Goal: Task Accomplishment & Management: Complete application form

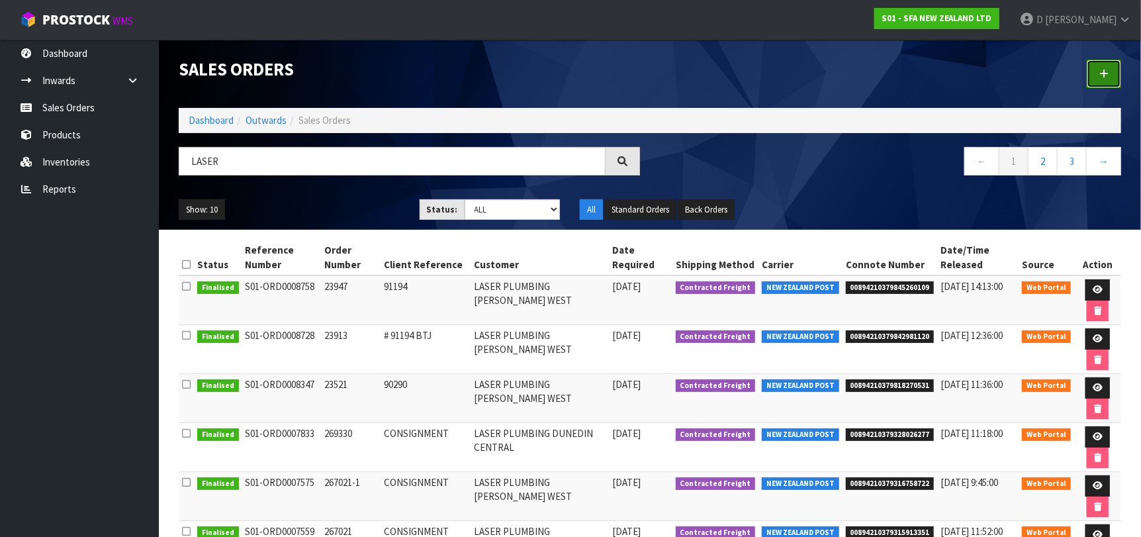
click at [1114, 72] on link at bounding box center [1103, 74] width 34 height 28
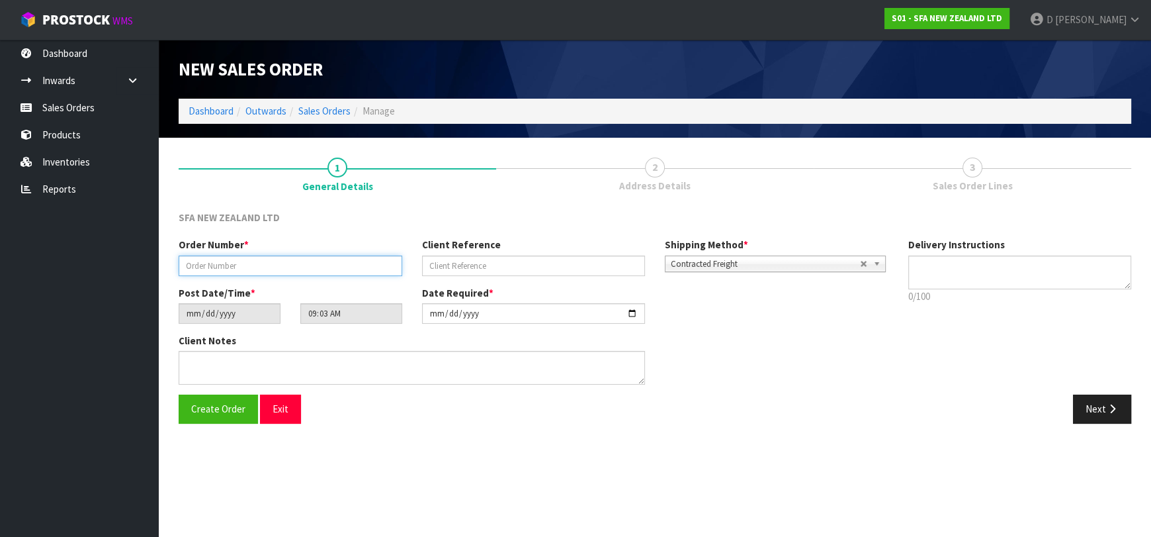
click at [266, 259] on input "text" at bounding box center [291, 265] width 224 height 21
type input "24646"
paste input "TG464554"
type input "TG464554"
click at [1109, 406] on icon "button" at bounding box center [1112, 409] width 13 height 10
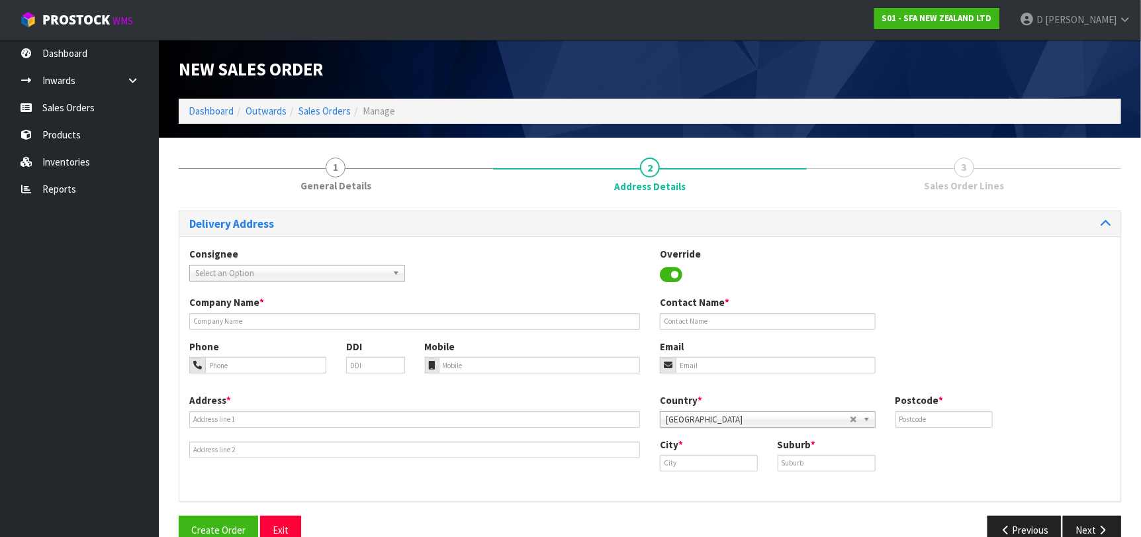
click at [230, 275] on span "Select an Option" at bounding box center [291, 273] width 192 height 16
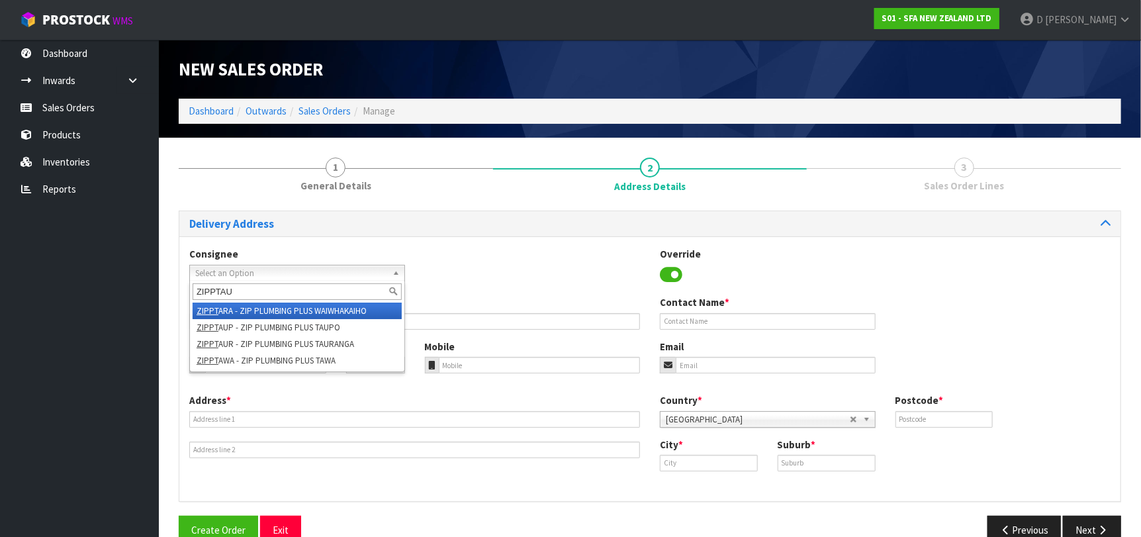
type input "ZIPPTAUR"
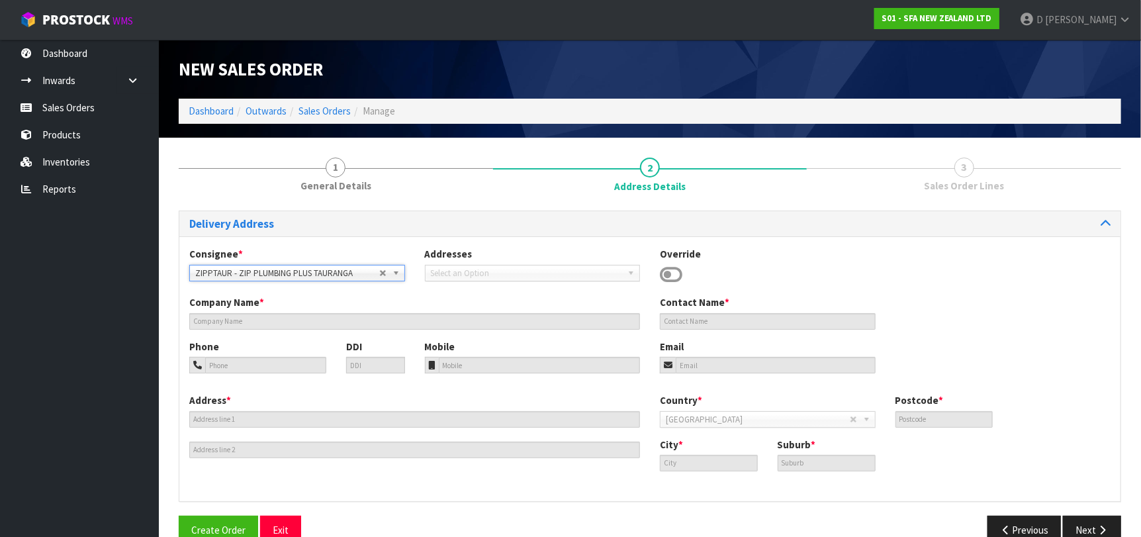
type input "ZIP PLUMBING PLUS"
type input "[STREET_ADDRESS]"
type input "3110"
type input "[GEOGRAPHIC_DATA]"
type input "JUDEA"
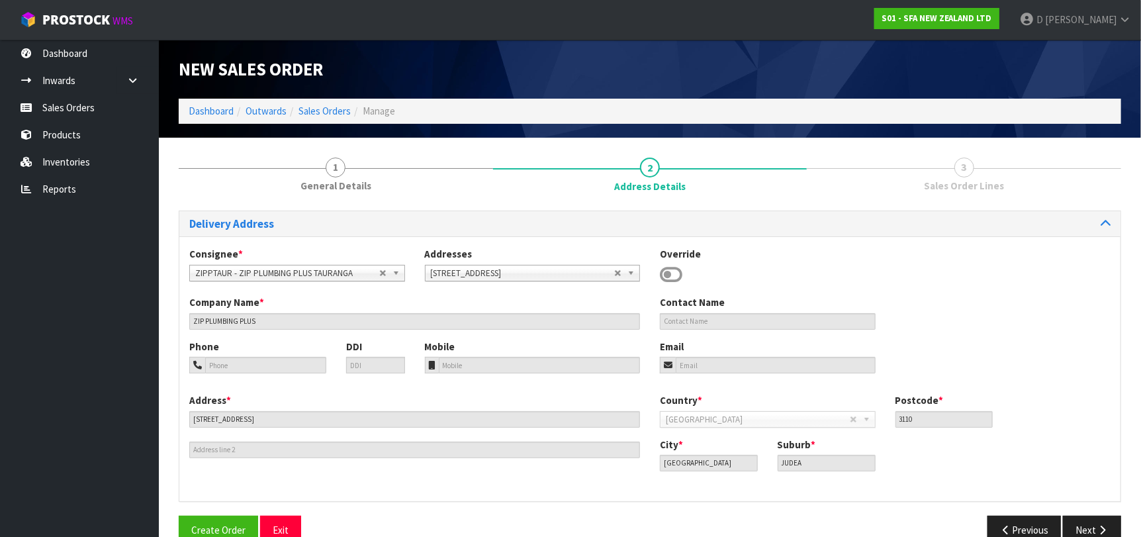
click at [1088, 484] on div "Address * [STREET_ADDRESS] Country * [GEOGRAPHIC_DATA] [GEOGRAPHIC_DATA] [GEOGR…" at bounding box center [649, 442] width 941 height 98
click at [1086, 521] on button "Next" at bounding box center [1092, 529] width 58 height 28
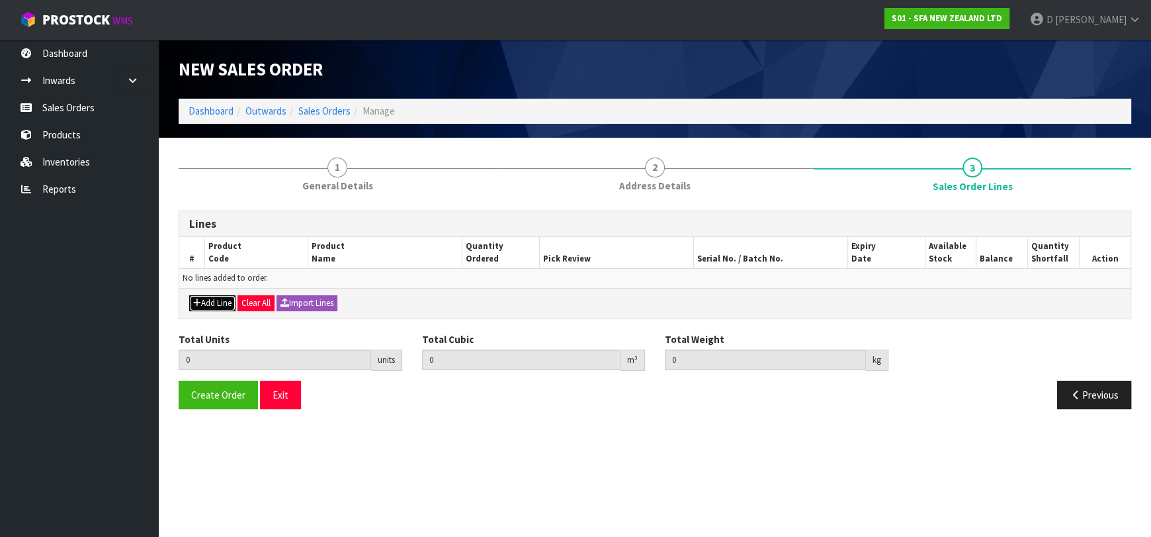
click at [200, 304] on icon "button" at bounding box center [197, 302] width 8 height 9
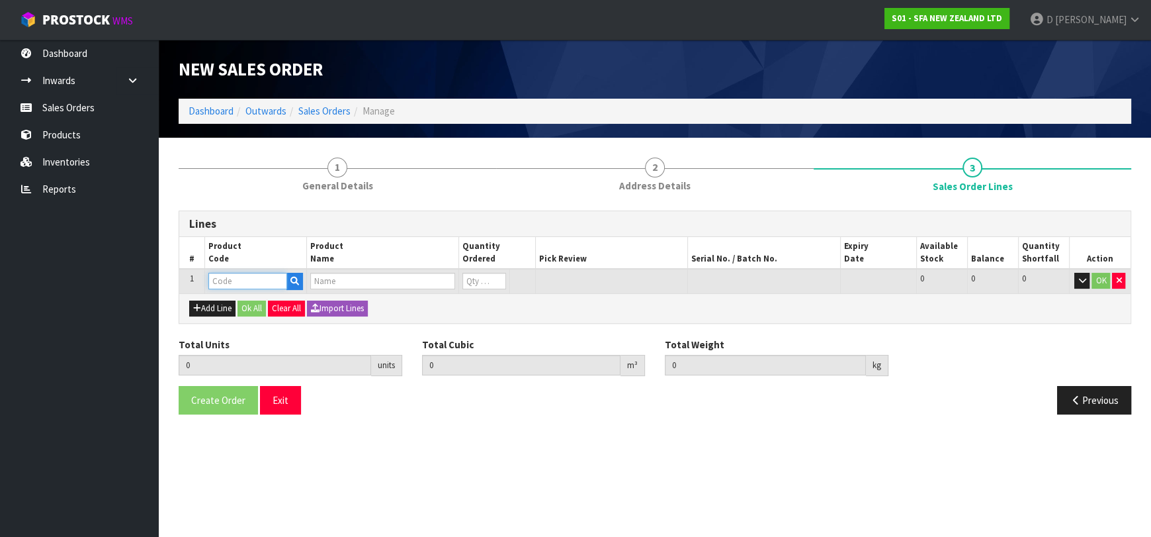
click at [218, 281] on input "text" at bounding box center [247, 281] width 79 height 17
type input "SA95"
type input "0.000000"
type input "0.000"
type input "SANIVITE UP WASTE WATER PUMP"
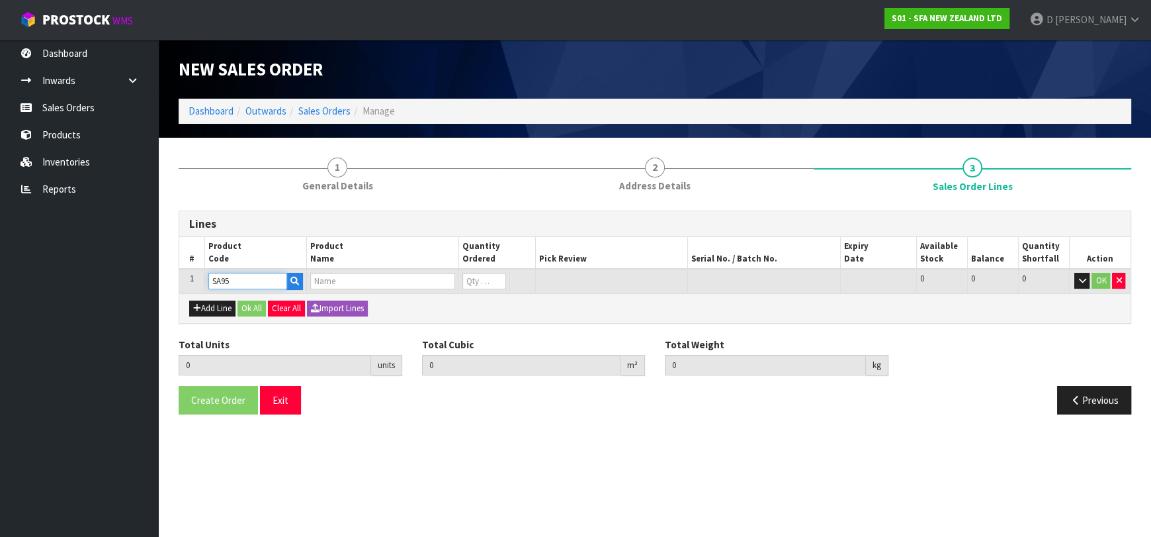
type input "0"
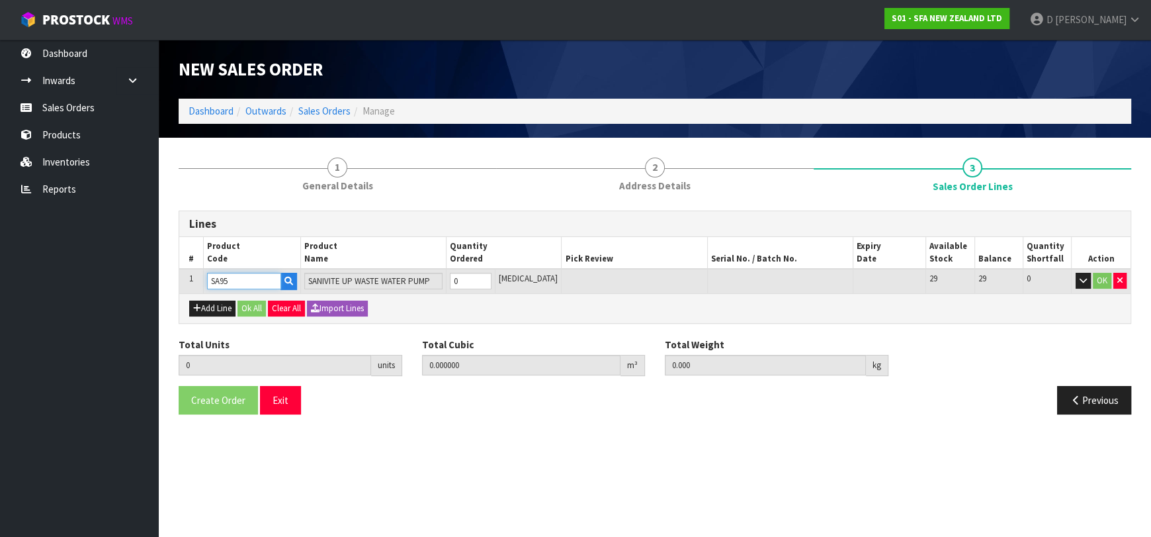
type input "SA95"
type input "1"
type input "0.031488"
type input "6.16"
type input "1"
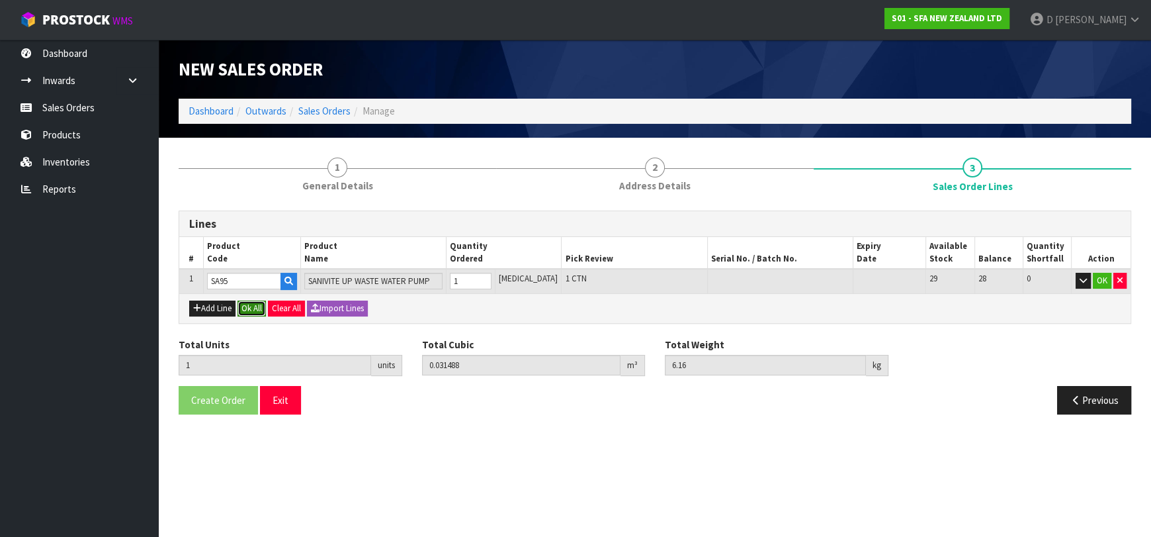
click at [253, 303] on button "Ok All" at bounding box center [252, 308] width 28 height 16
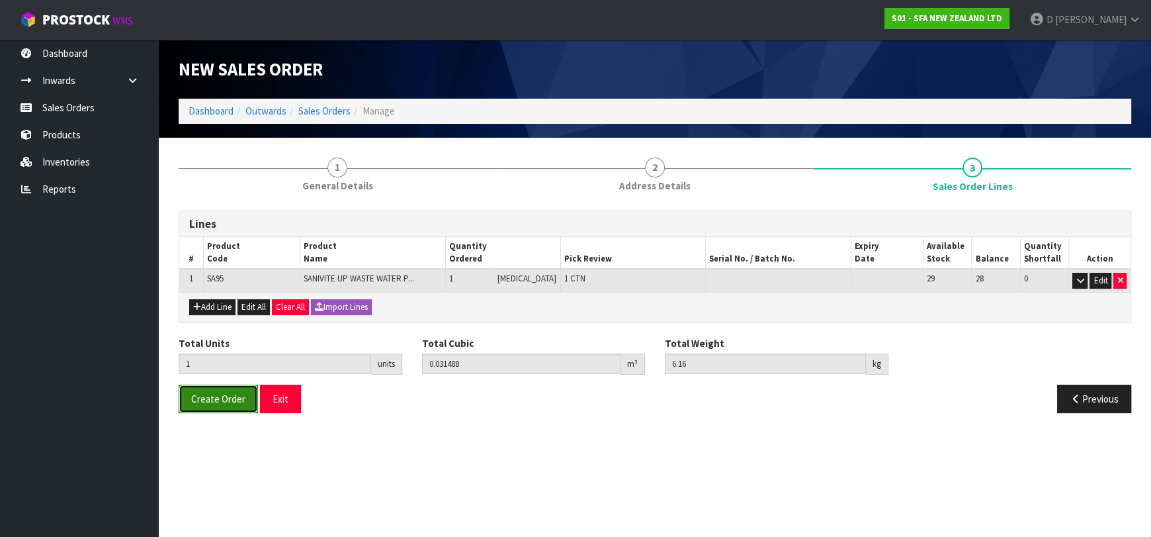
click at [226, 401] on span "Create Order" at bounding box center [218, 398] width 54 height 13
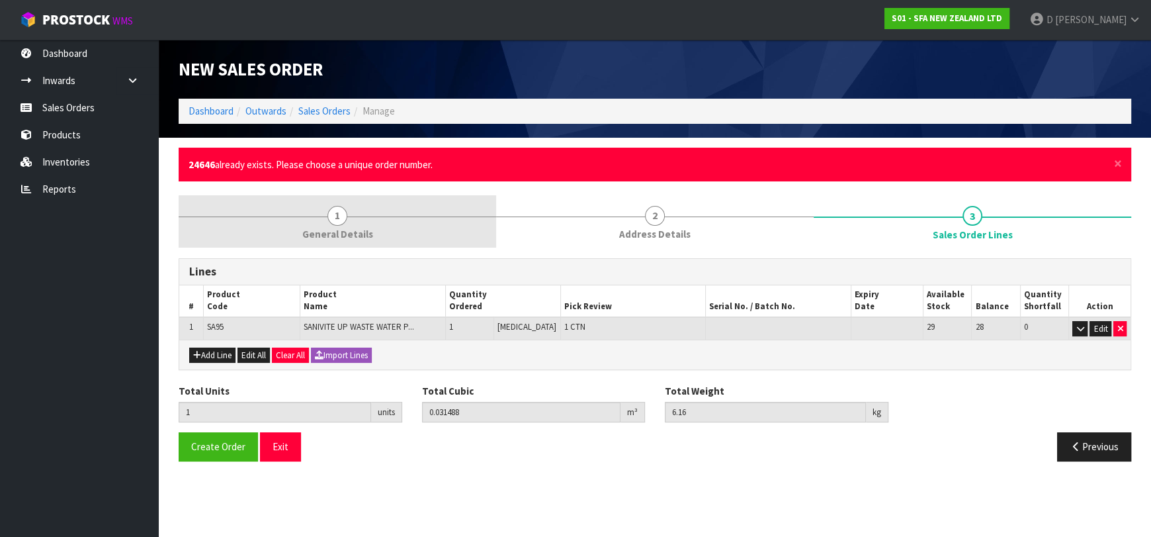
click at [345, 228] on span "General Details" at bounding box center [337, 234] width 71 height 14
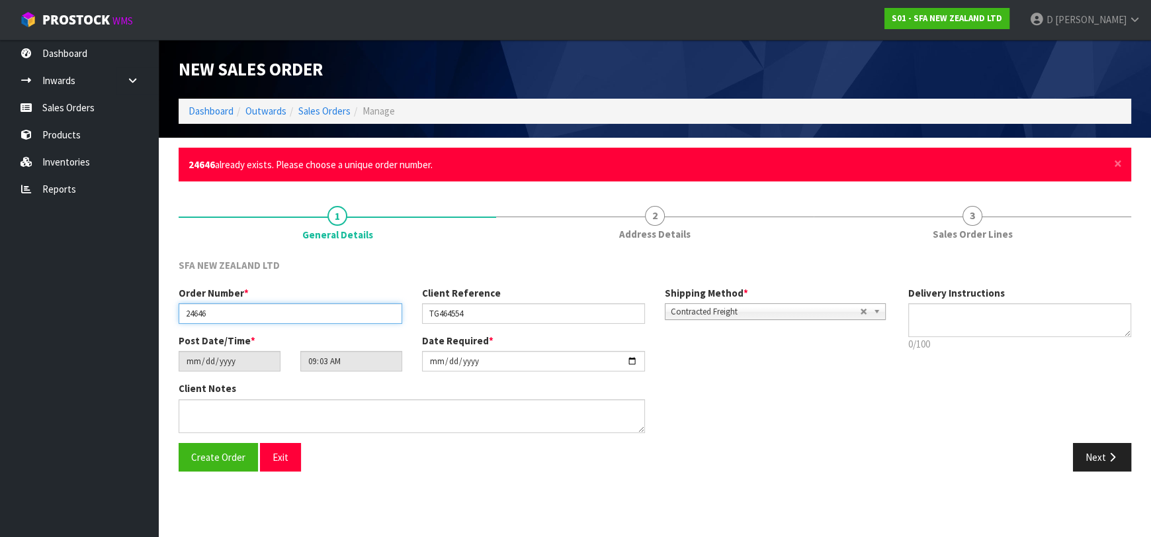
click at [203, 321] on input "24646" at bounding box center [291, 313] width 224 height 21
type input "24656"
click at [207, 439] on div "Client Notes" at bounding box center [412, 411] width 486 height 61
click at [208, 444] on button "Create Order" at bounding box center [218, 457] width 79 height 28
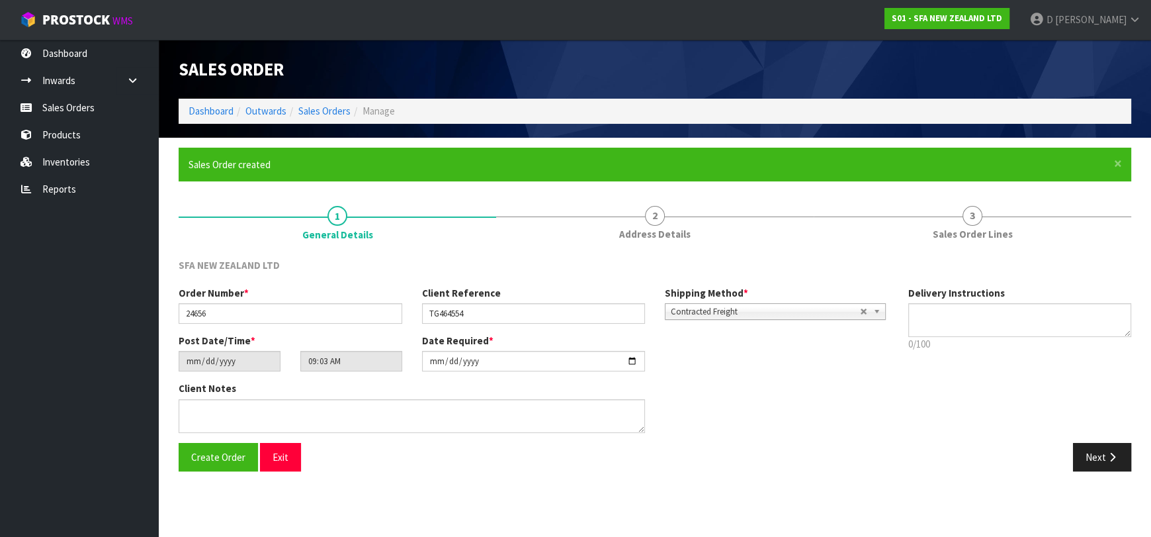
type input "12:03:00.000"
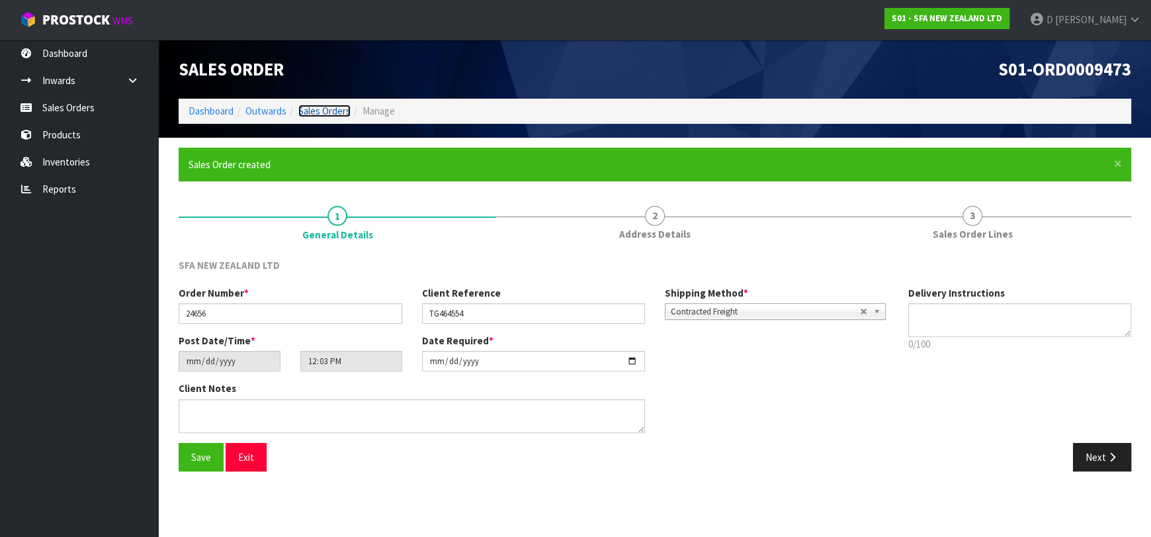
click at [306, 115] on link "Sales Orders" at bounding box center [324, 111] width 52 height 13
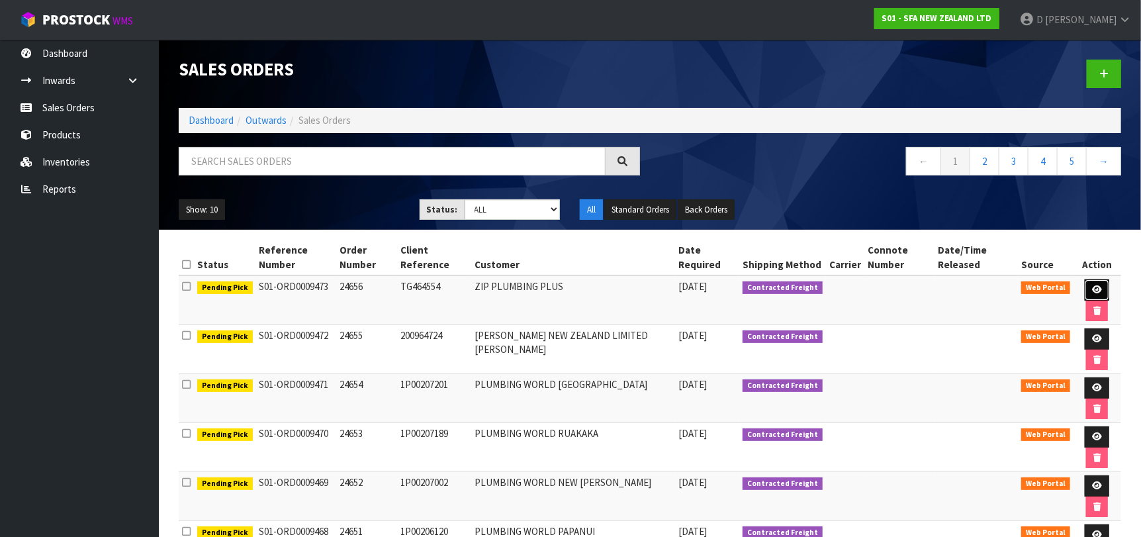
click at [1099, 294] on link at bounding box center [1096, 289] width 24 height 21
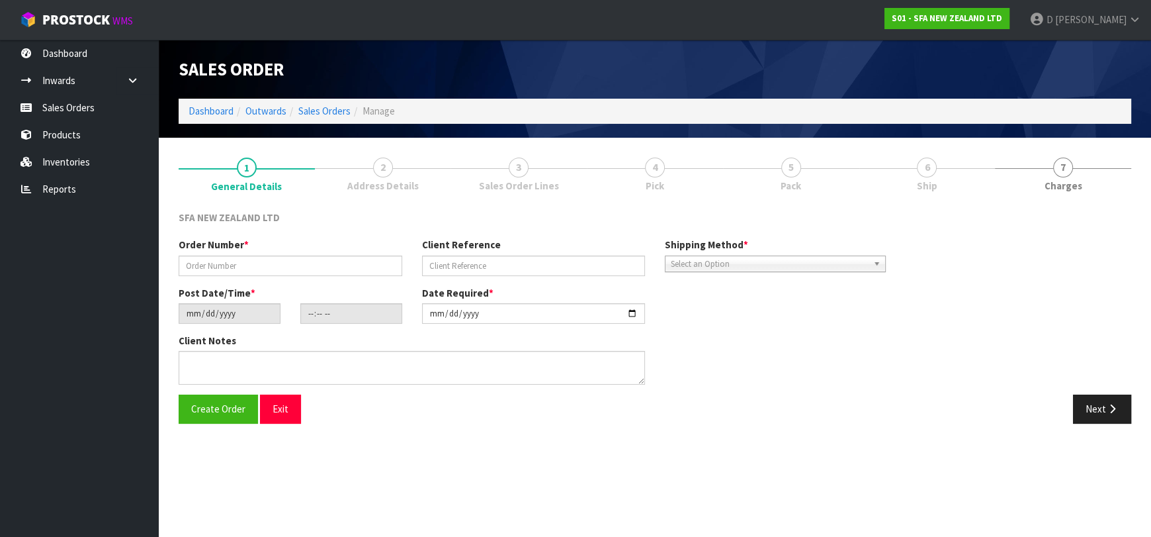
type input "24656"
type input "TG464554"
type input "[DATE]"
type input "12:03:00.000"
type input "[DATE]"
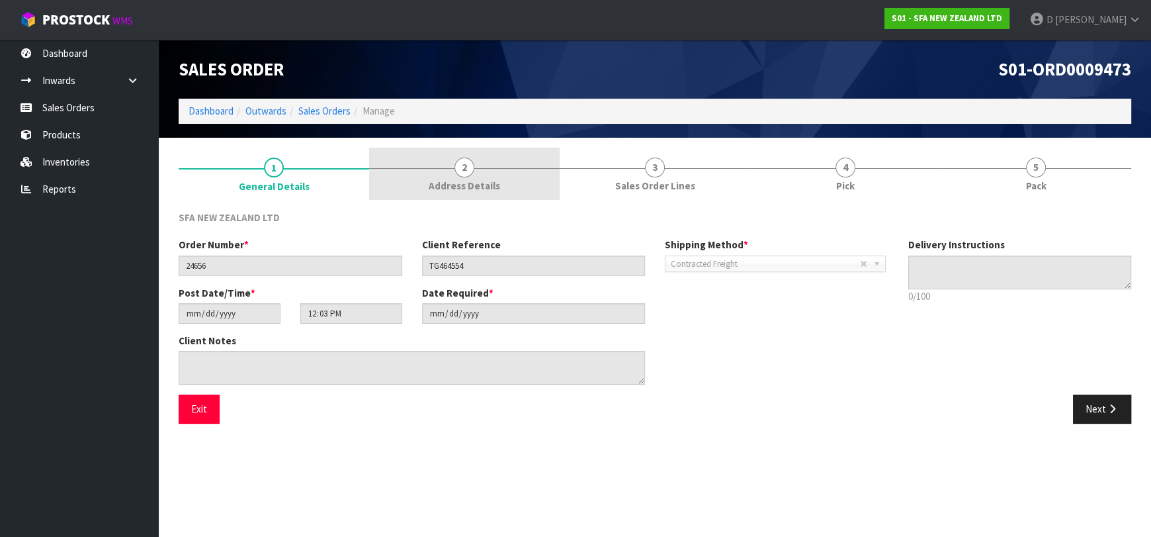
click at [406, 180] on link "2 Address Details" at bounding box center [464, 174] width 191 height 52
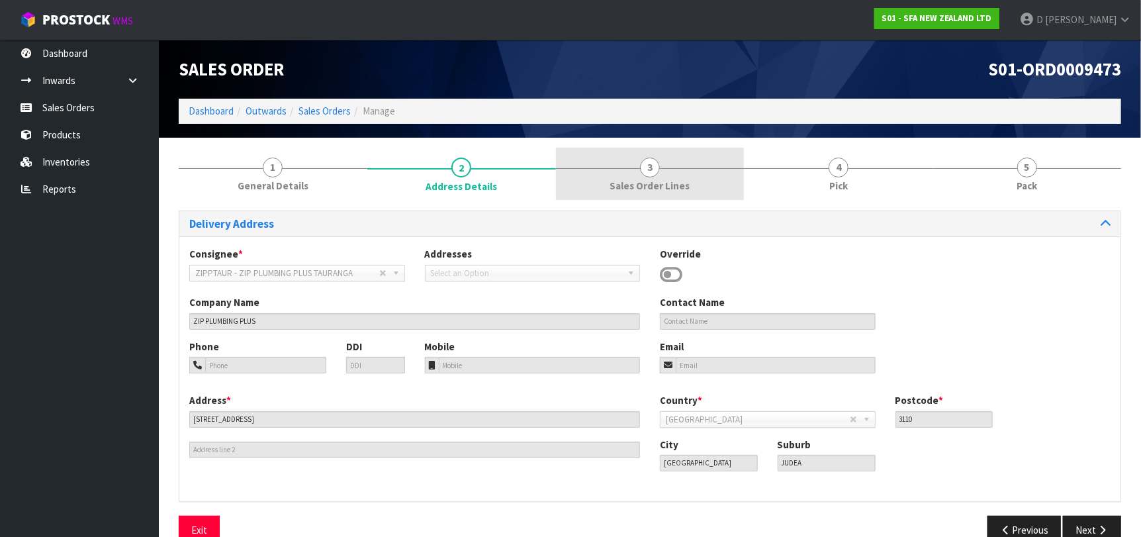
click at [604, 174] on link "3 Sales Order Lines" at bounding box center [650, 174] width 189 height 52
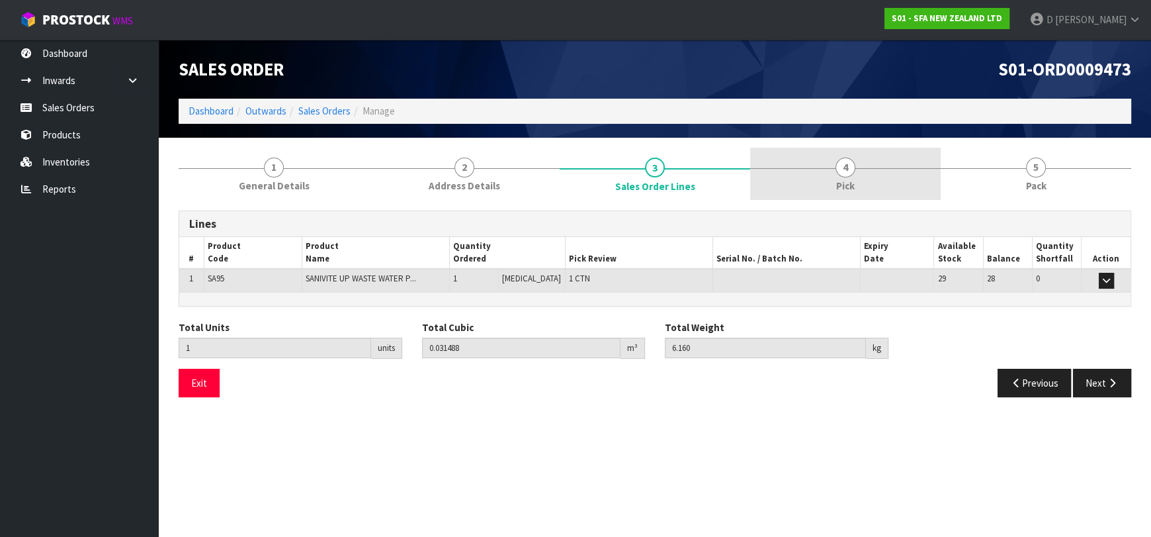
click at [798, 193] on link "4 Pick" at bounding box center [845, 174] width 191 height 52
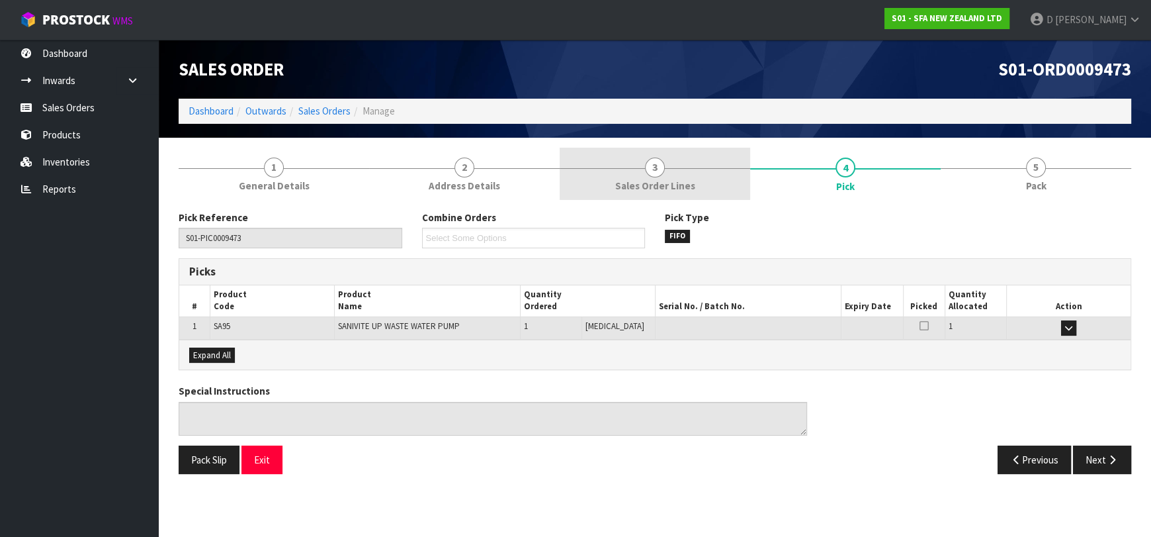
drag, startPoint x: 712, startPoint y: 173, endPoint x: 693, endPoint y: 174, distance: 19.2
click at [702, 173] on link "3 Sales Order Lines" at bounding box center [655, 174] width 191 height 52
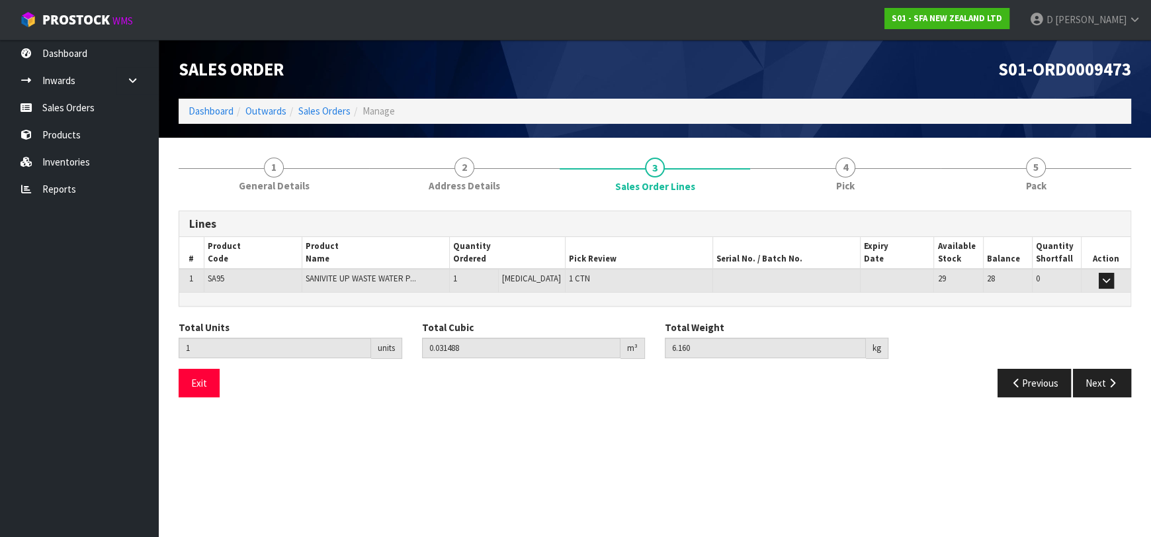
click at [6, 270] on ul "Dashboard Inwards Purchase Orders Receipts Sales Orders Products Inventories Re…" at bounding box center [79, 288] width 159 height 497
click at [335, 114] on link "Sales Orders" at bounding box center [324, 111] width 52 height 13
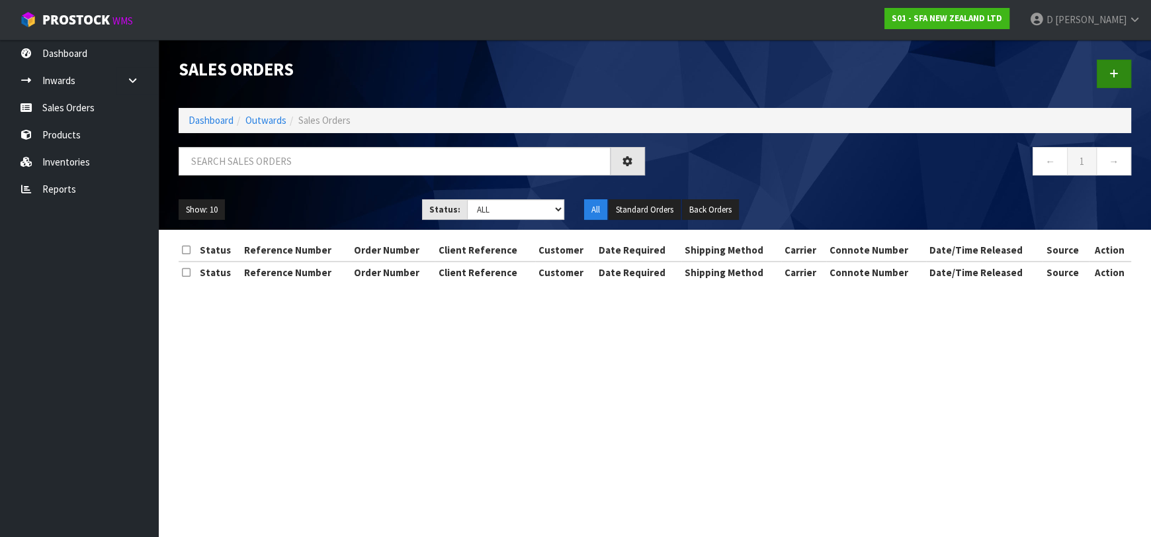
drag, startPoint x: 1101, startPoint y: 54, endPoint x: 1108, endPoint y: 68, distance: 15.7
click at [1104, 57] on div at bounding box center [898, 74] width 486 height 68
click at [1108, 71] on link at bounding box center [1114, 74] width 34 height 28
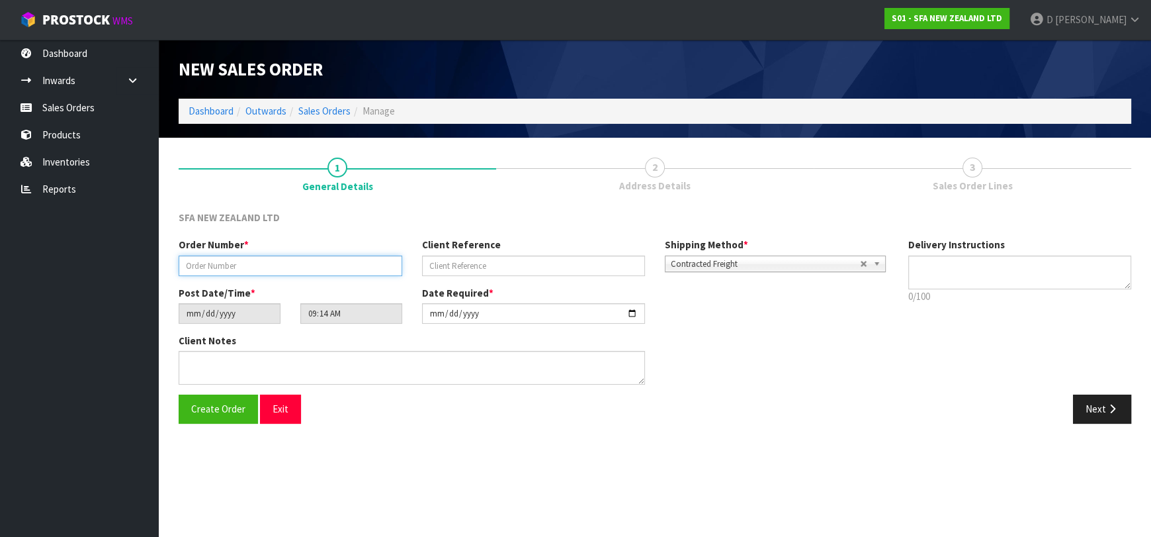
click at [304, 273] on input "text" at bounding box center [291, 265] width 224 height 21
type input "24657"
paste input "47.75"
type input "47.75"
click at [627, 271] on input "text" at bounding box center [534, 265] width 224 height 21
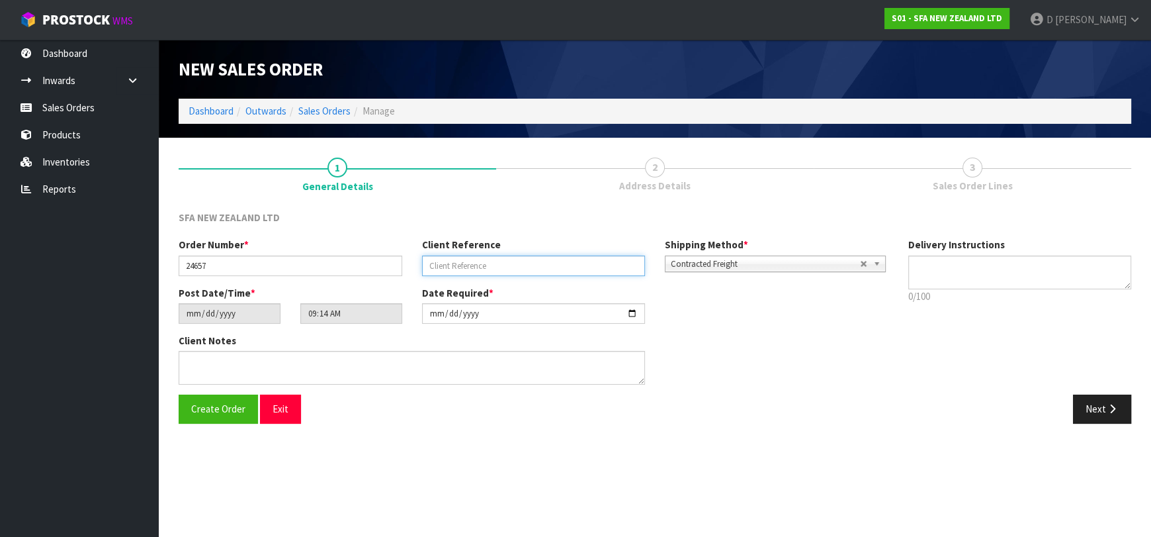
paste input "10495275"
type input "10495275"
click at [1094, 413] on button "Next" at bounding box center [1102, 408] width 58 height 28
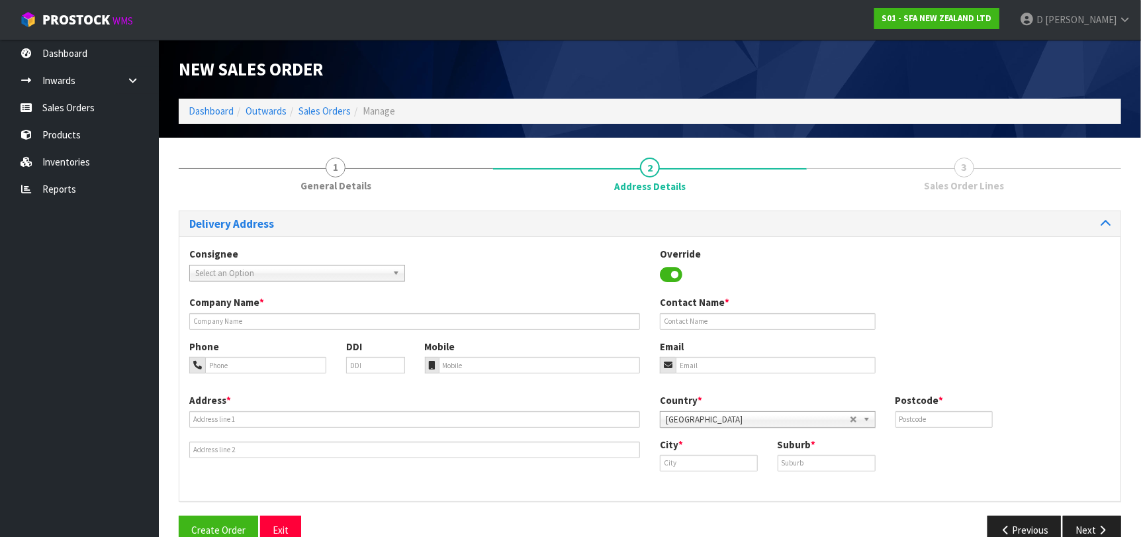
click at [274, 271] on span "Select an Option" at bounding box center [291, 273] width 192 height 16
type input "MICOQUEE"
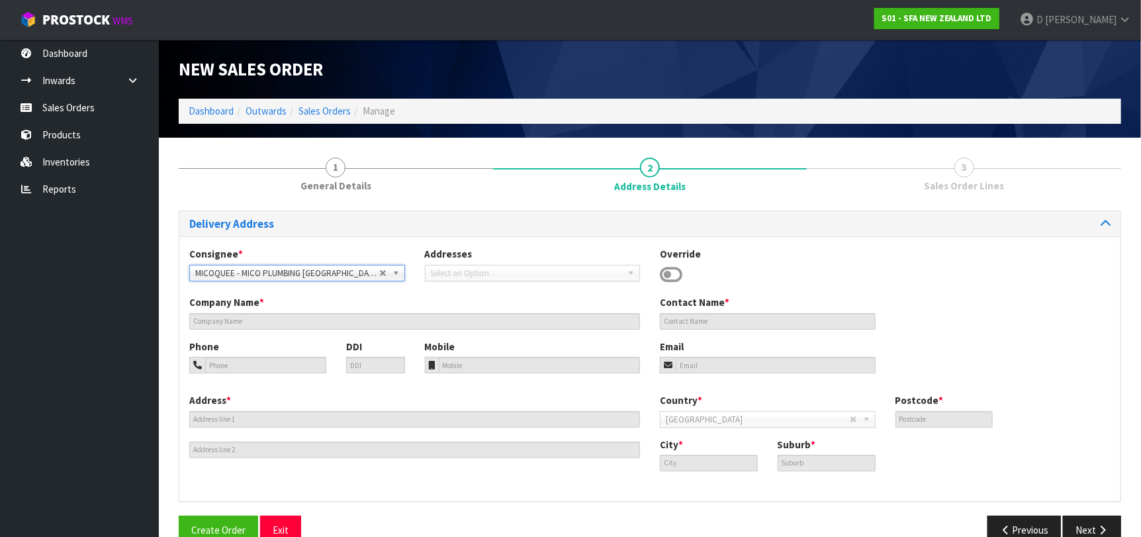
type input "MICO PLUMBING [GEOGRAPHIC_DATA]"
type input "[STREET_ADDRESS][PERSON_NAME]"
type input "9371"
type input "[GEOGRAPHIC_DATA]"
type input "FRANKTON"
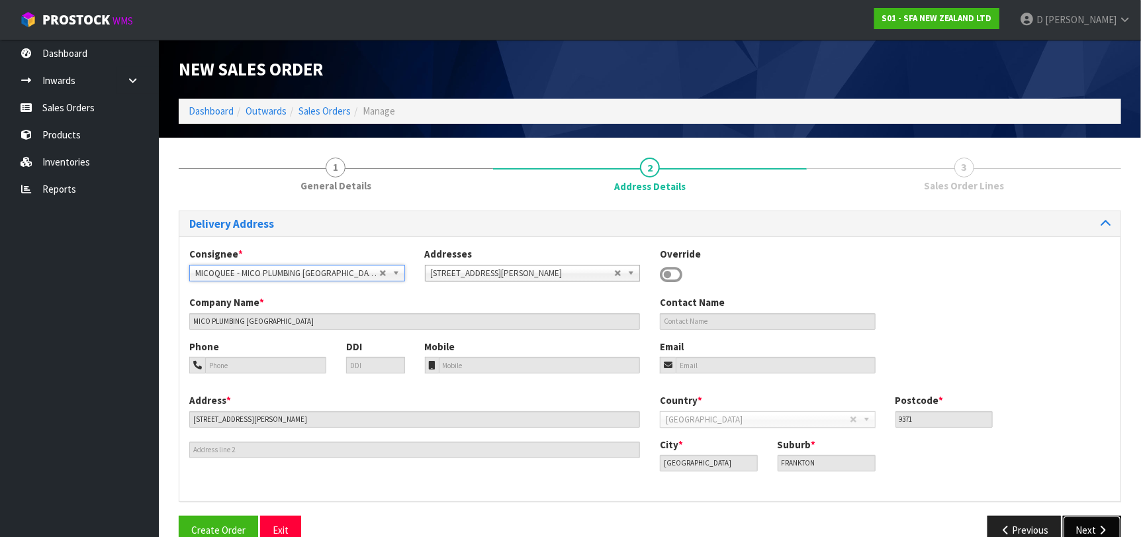
click at [1098, 534] on icon "button" at bounding box center [1102, 530] width 13 height 10
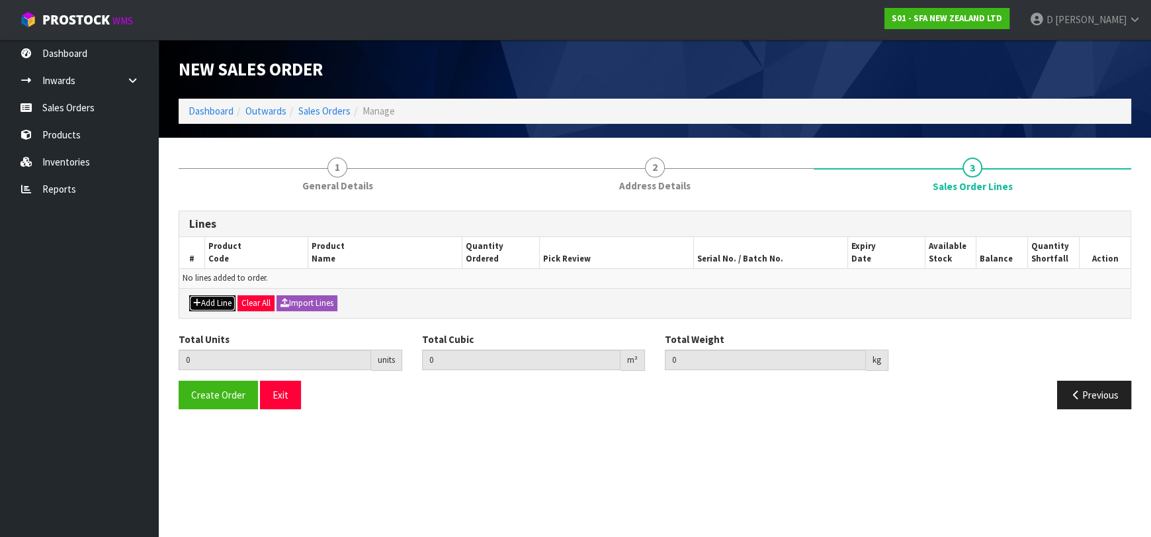
drag, startPoint x: 199, startPoint y: 302, endPoint x: 206, endPoint y: 294, distance: 10.3
click at [200, 300] on button "Add Line" at bounding box center [212, 303] width 46 height 16
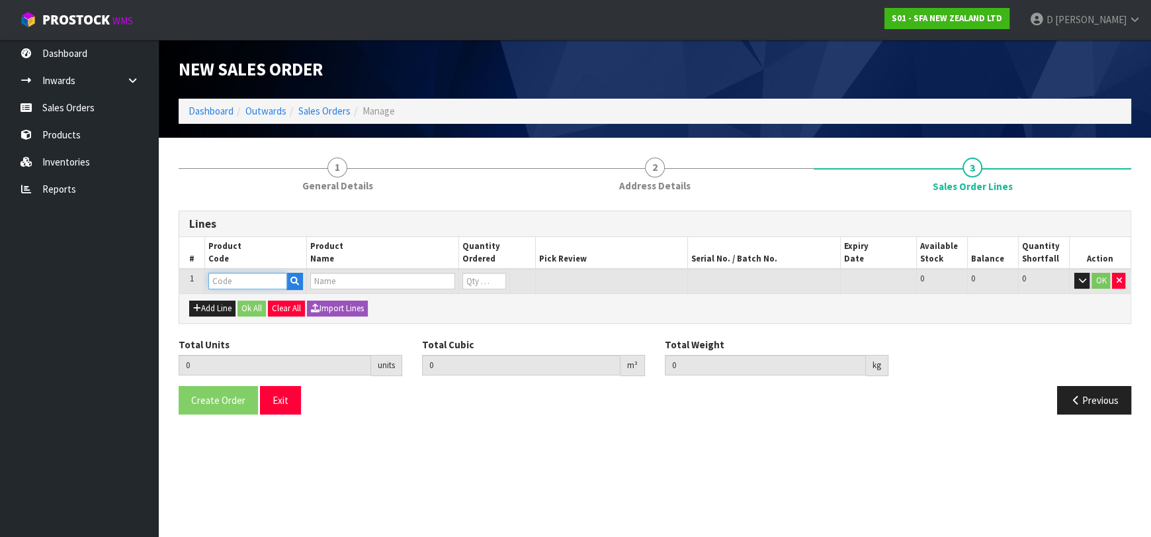
click at [213, 287] on input "text" at bounding box center [247, 281] width 79 height 17
type input "SA92"
type input "0.000000"
type input "0.000"
type input "SANICONDENS PRO PUMP"
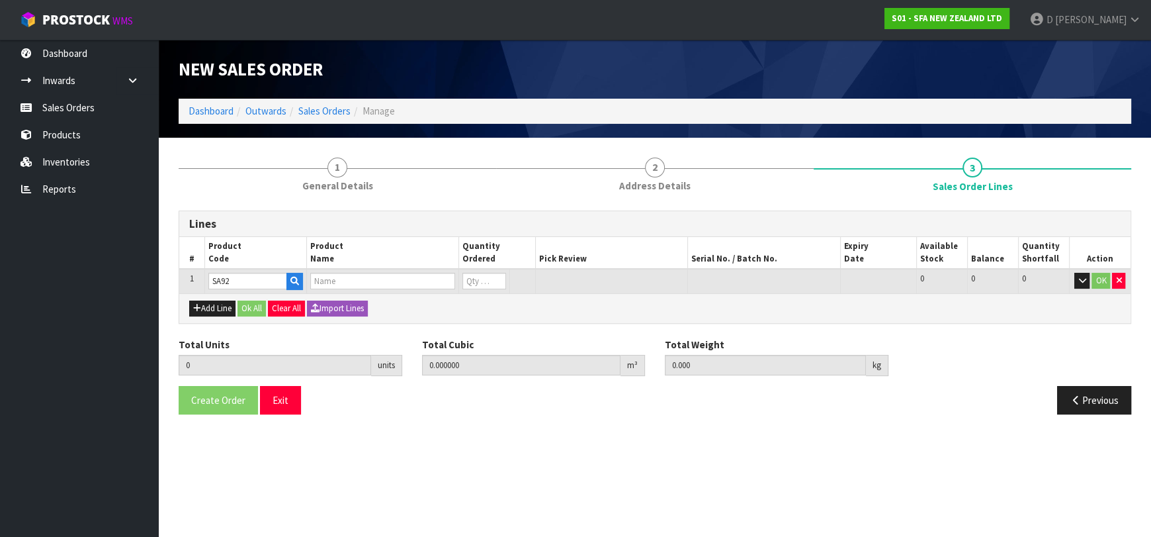
type input "0"
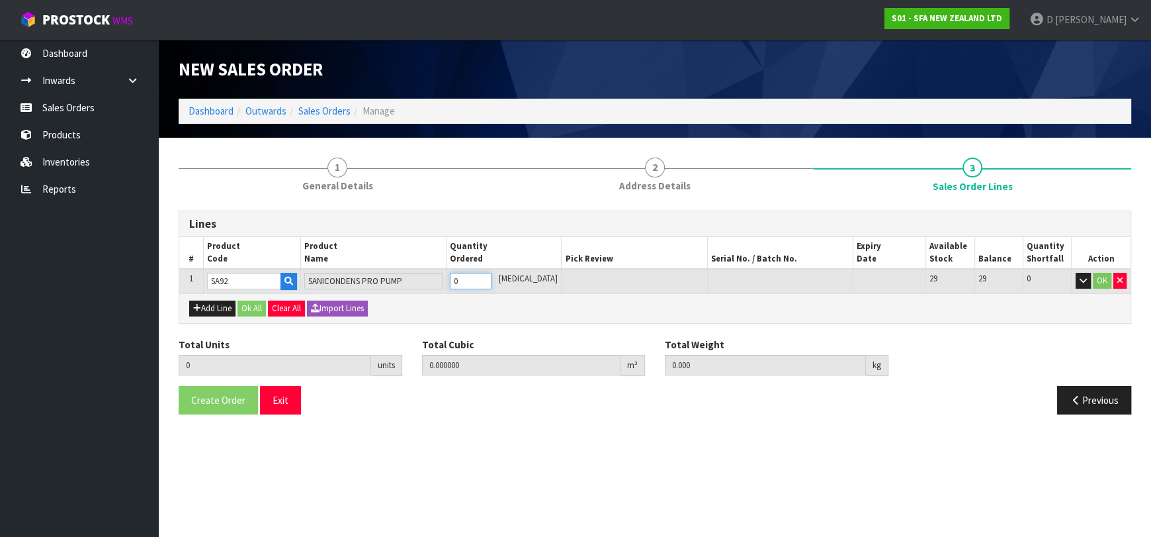
type input "1"
type input "0.01044"
type input "2.5"
type input "1"
click at [255, 313] on button "Ok All" at bounding box center [252, 308] width 28 height 16
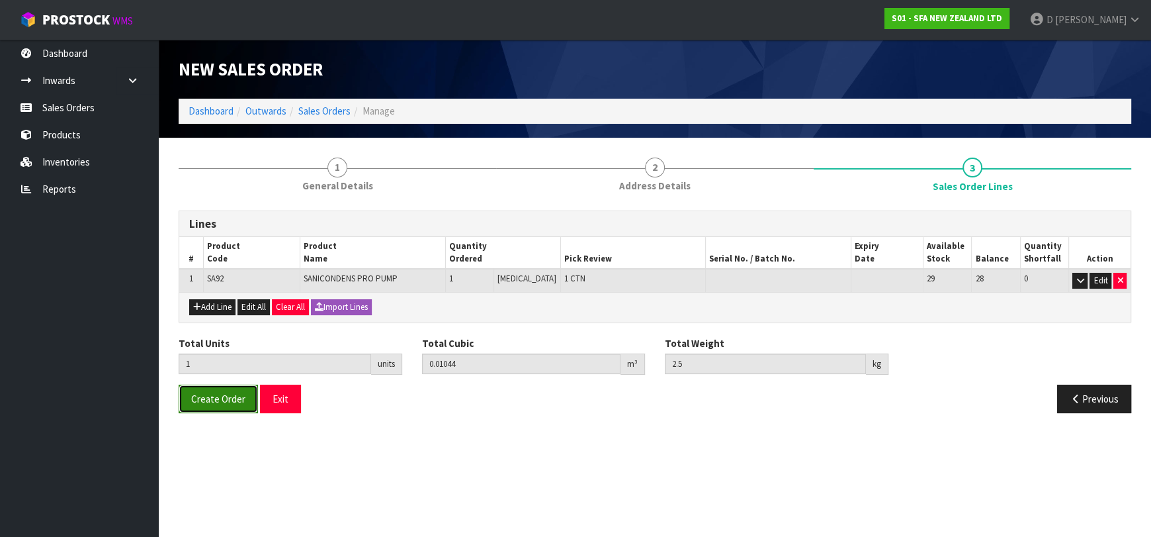
click at [230, 396] on span "Create Order" at bounding box center [218, 398] width 54 height 13
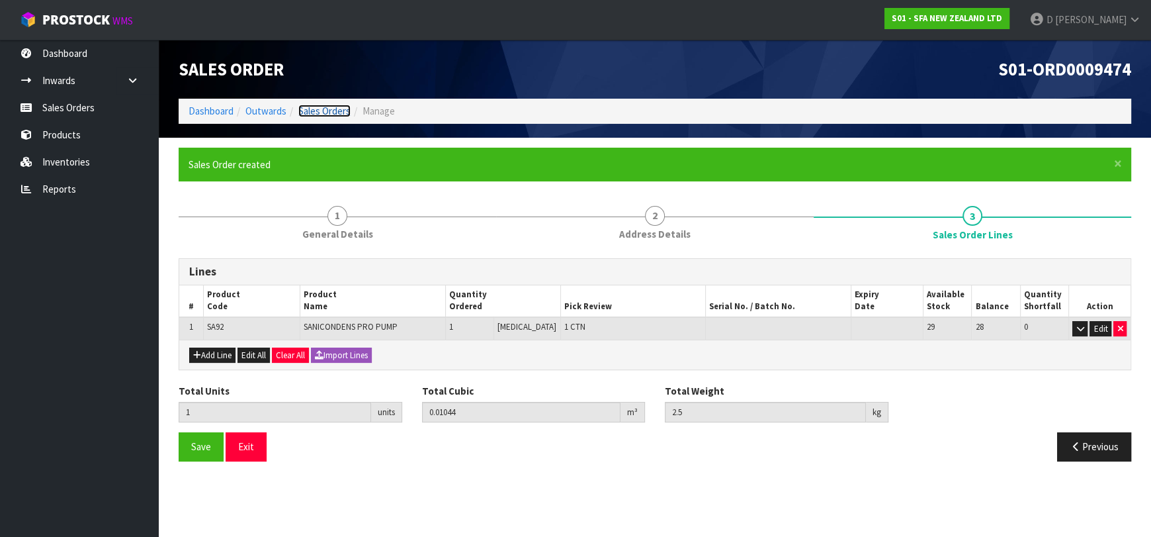
click at [329, 107] on link "Sales Orders" at bounding box center [324, 111] width 52 height 13
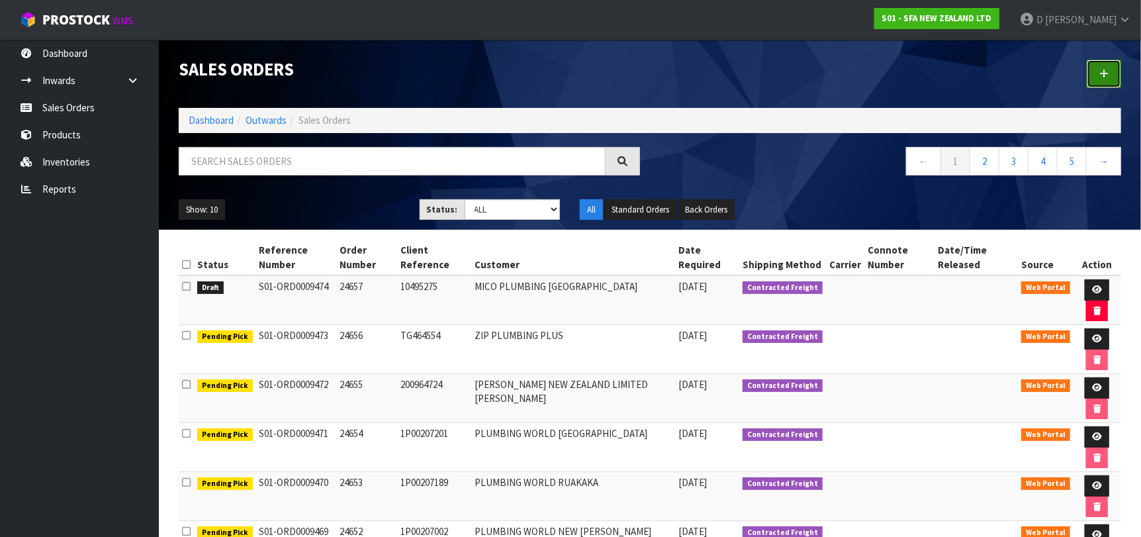
click at [1101, 73] on icon at bounding box center [1103, 74] width 9 height 10
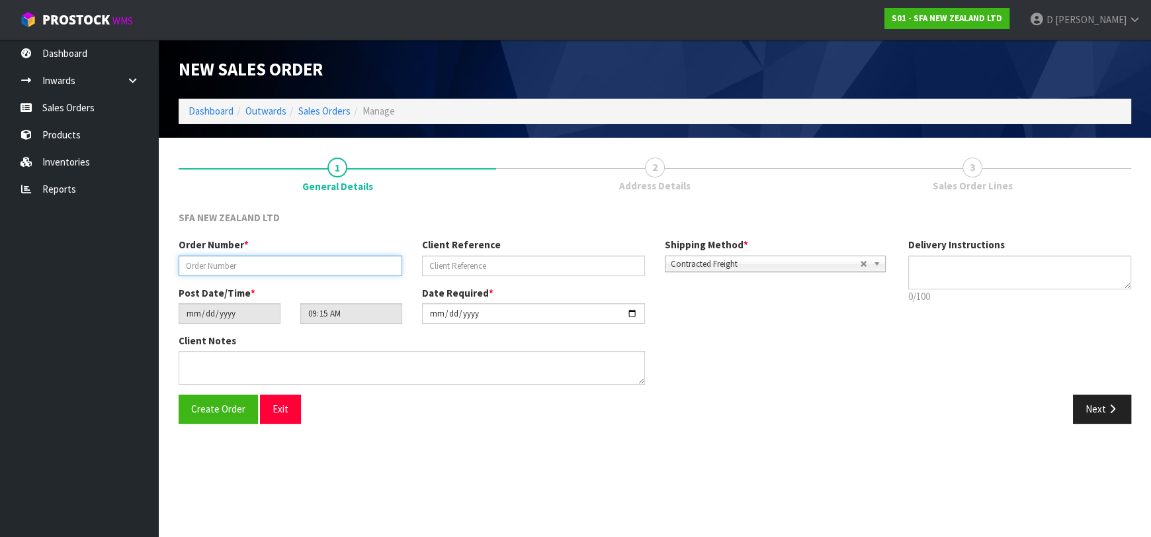
click at [322, 267] on input "text" at bounding box center [291, 265] width 224 height 21
type input "24658"
paste input "1P00207273"
type input "1P00207273"
click at [1079, 402] on button "Next" at bounding box center [1102, 408] width 58 height 28
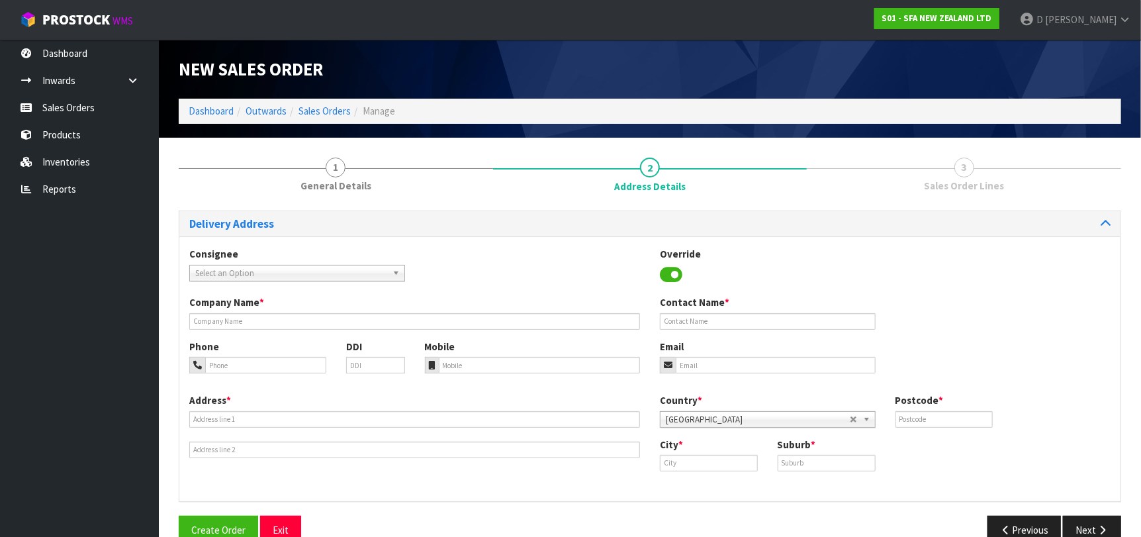
click at [264, 275] on span "Select an Option" at bounding box center [291, 273] width 192 height 16
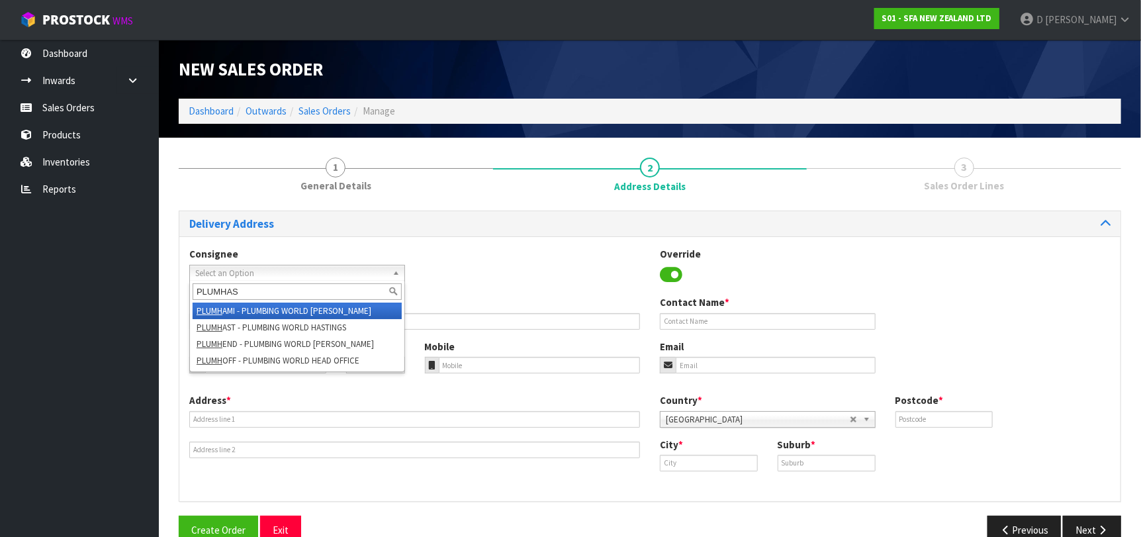
type input "PLUMHAST"
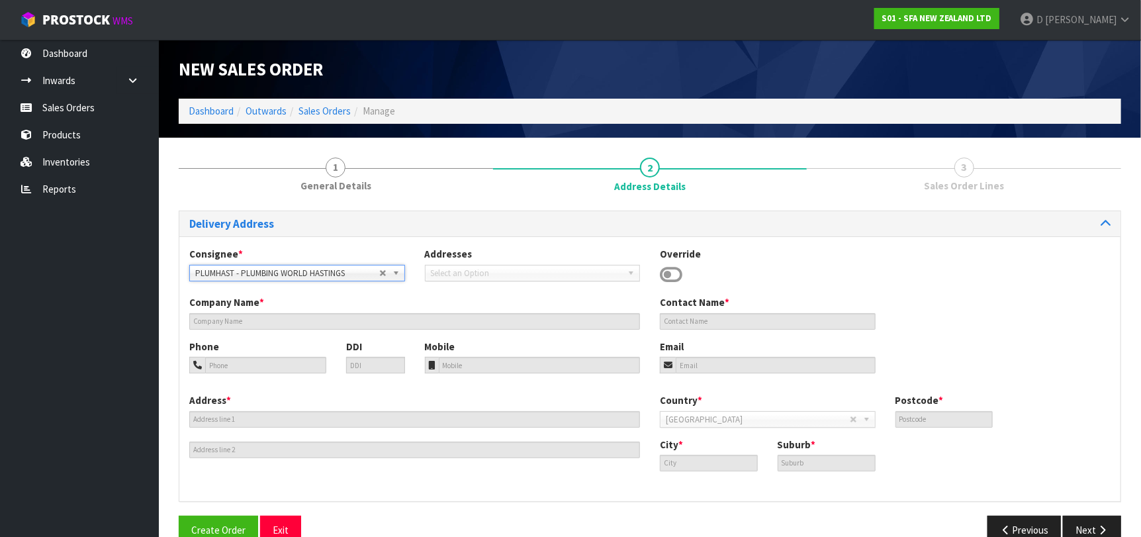
type input "PLUMBING WORLD HASTINGS"
type input "CNR [PERSON_NAME] & [PERSON_NAME] STS"
type input "4122"
type input "HASTINGS"
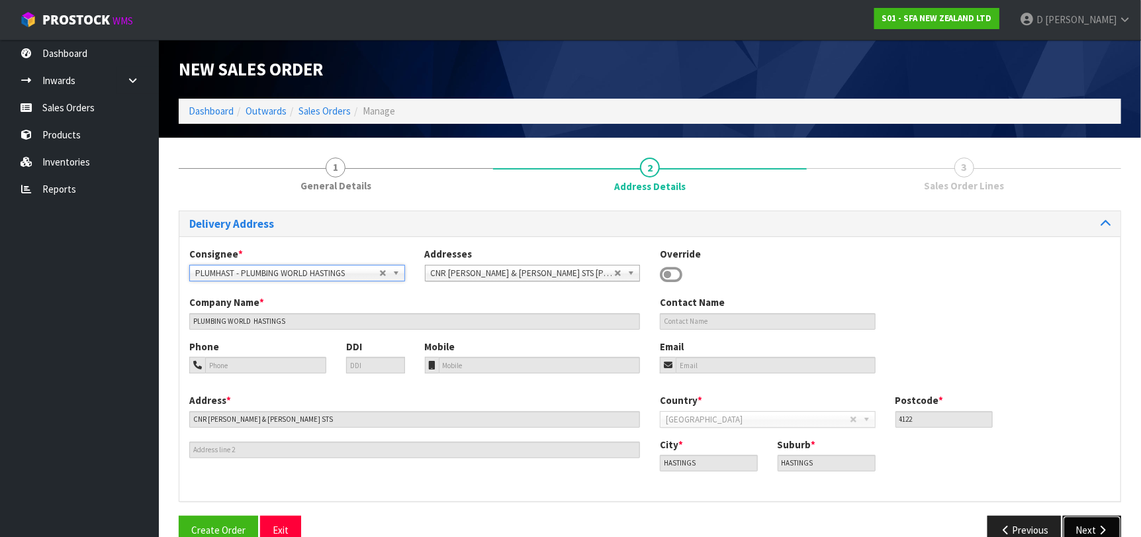
click at [1092, 523] on button "Next" at bounding box center [1092, 529] width 58 height 28
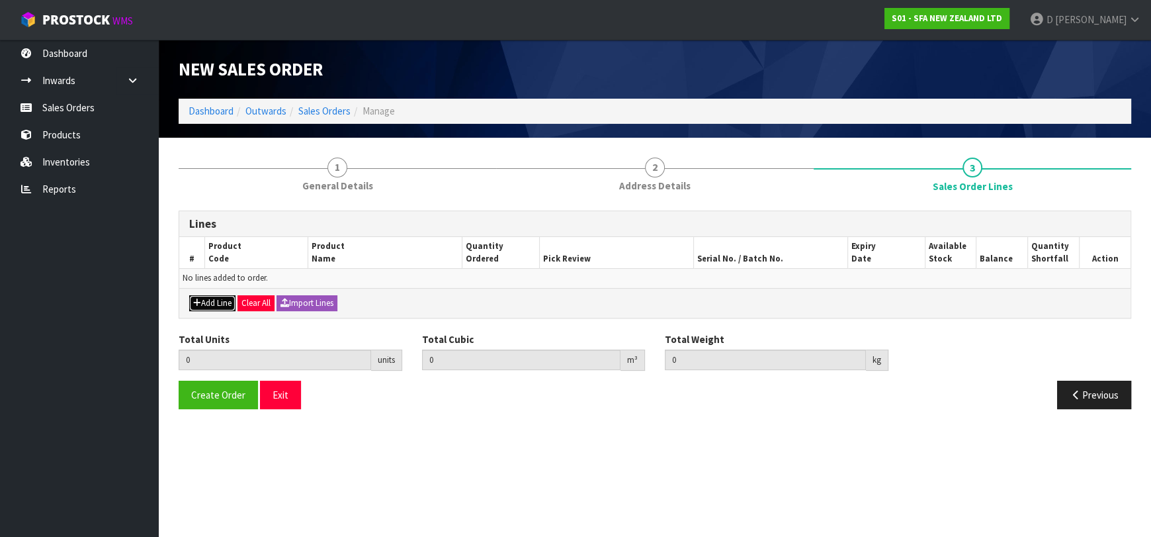
click at [208, 297] on button "Add Line" at bounding box center [212, 303] width 46 height 16
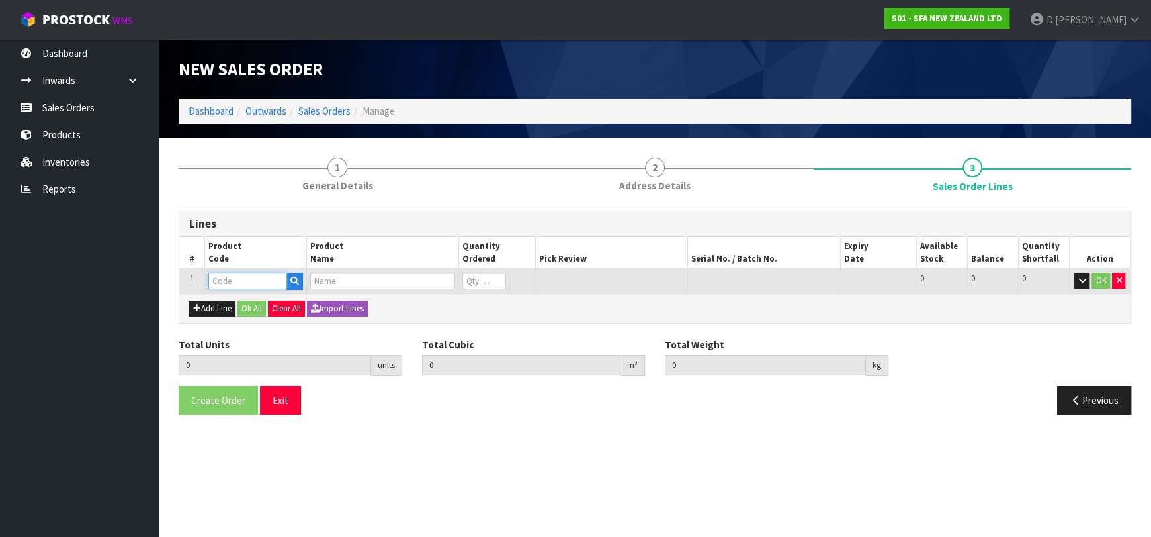
click at [220, 284] on input "text" at bounding box center [247, 281] width 79 height 17
type input "SA95"
type input "0.000000"
type input "0.000"
type input "SANIVITE UP WASTE WATER PUMP"
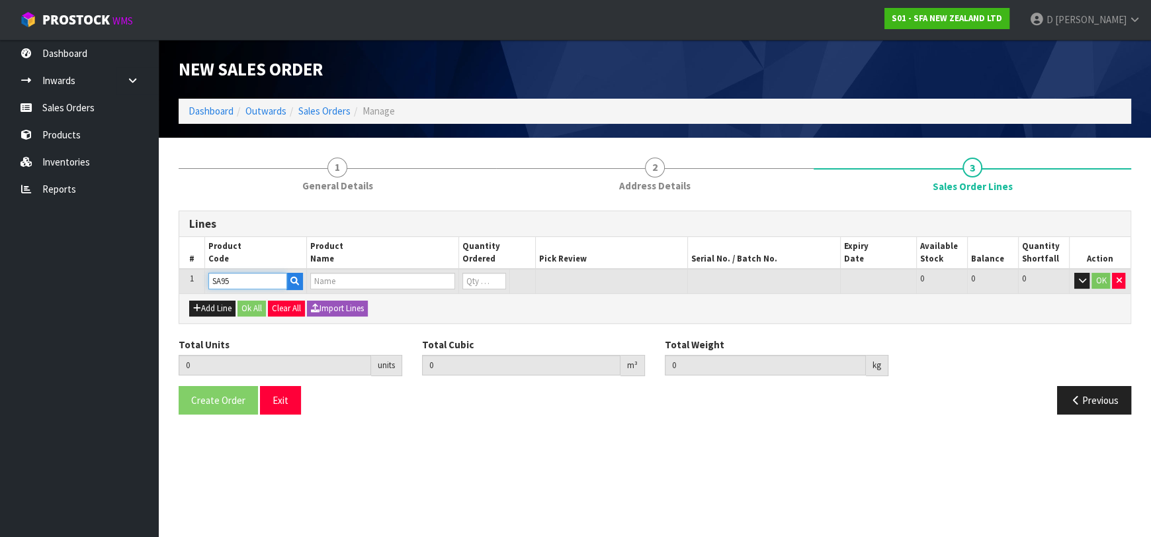
type input "0"
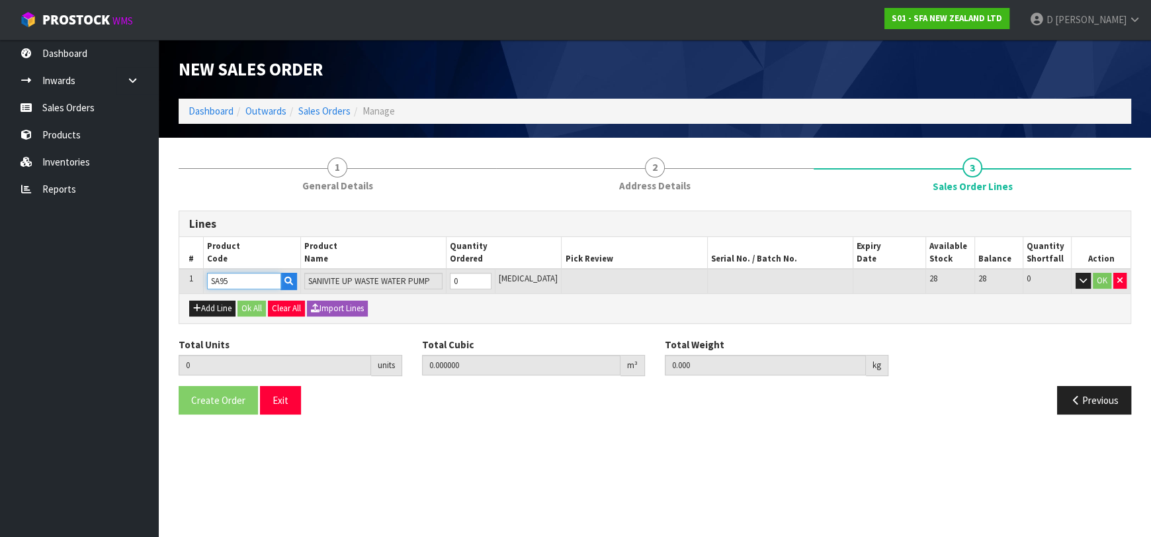
type input "SA95"
type input "1"
type input "0.031488"
type input "6.16"
type input "1"
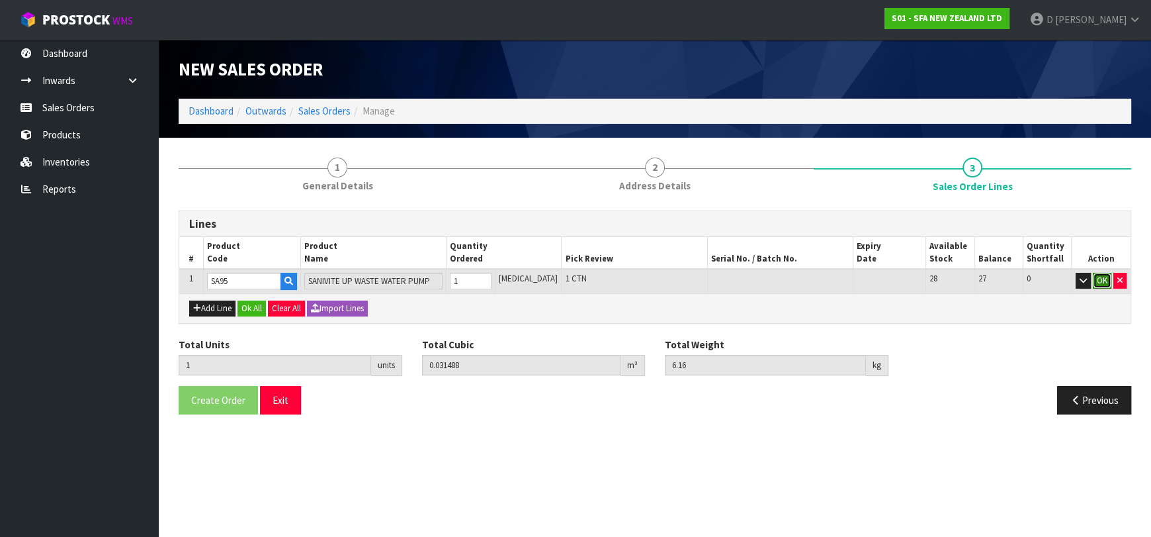
click at [1095, 279] on button "OK" at bounding box center [1102, 281] width 19 height 16
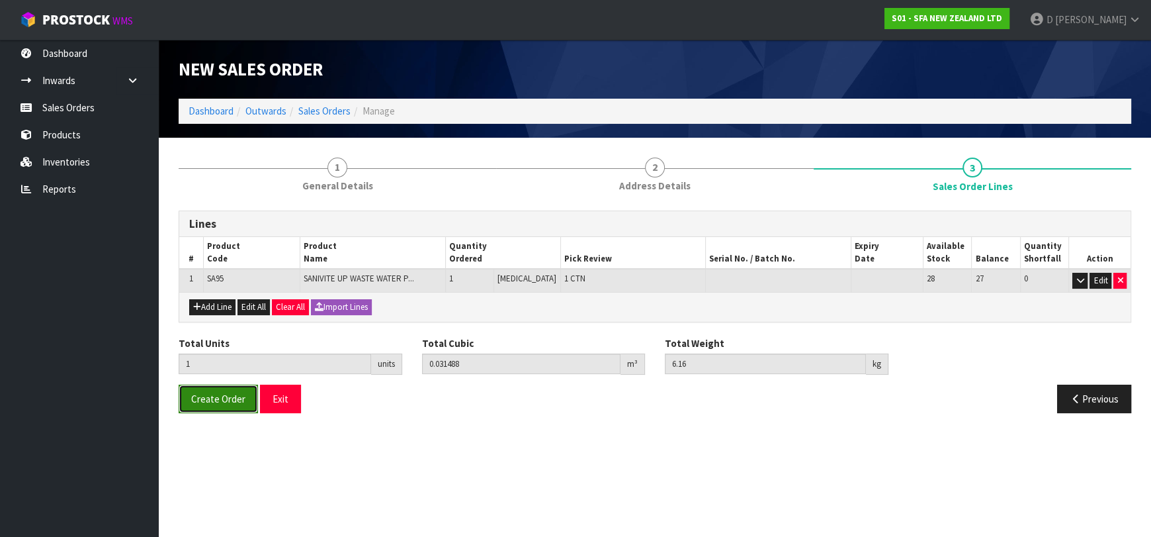
click at [206, 408] on button "Create Order" at bounding box center [218, 398] width 79 height 28
click at [615, 200] on div "Lines # Product Code Product Name Quantity Ordered Pick Review Serial No. / Bat…" at bounding box center [655, 311] width 953 height 223
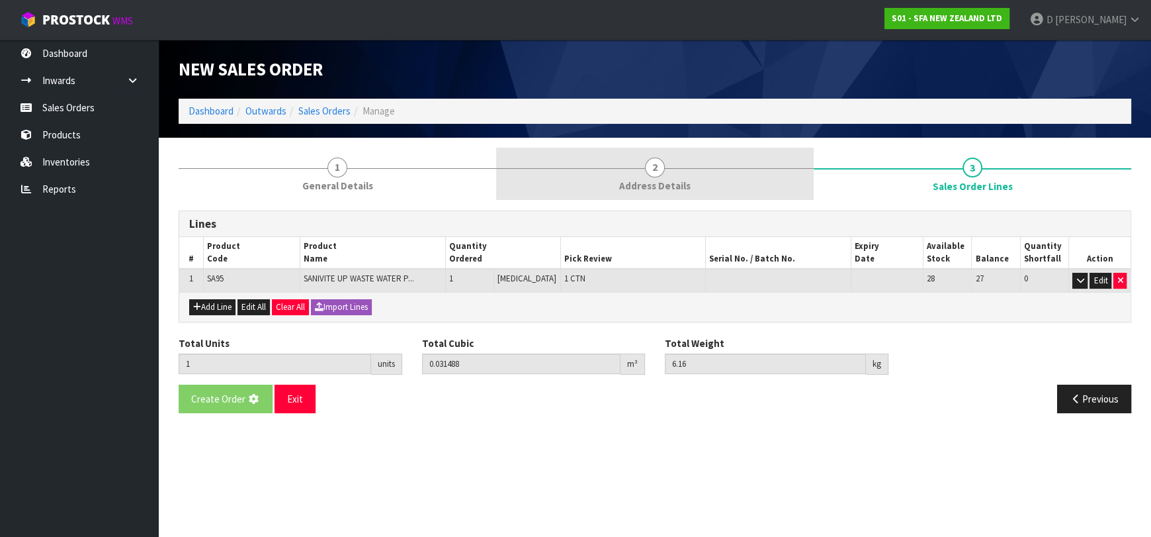
click at [613, 169] on link "2 Address Details" at bounding box center [655, 174] width 318 height 52
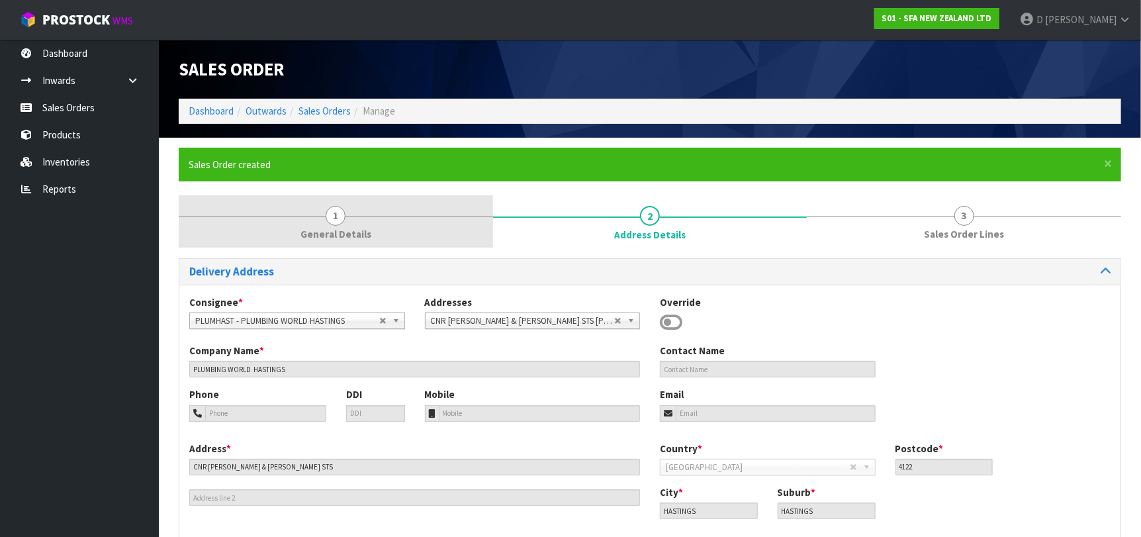
click at [386, 167] on form "× Close Sales Order created 1 General Details 2 Address Details 3 Sales Order L…" at bounding box center [650, 375] width 942 height 455
